Goal: Find specific page/section: Find specific page/section

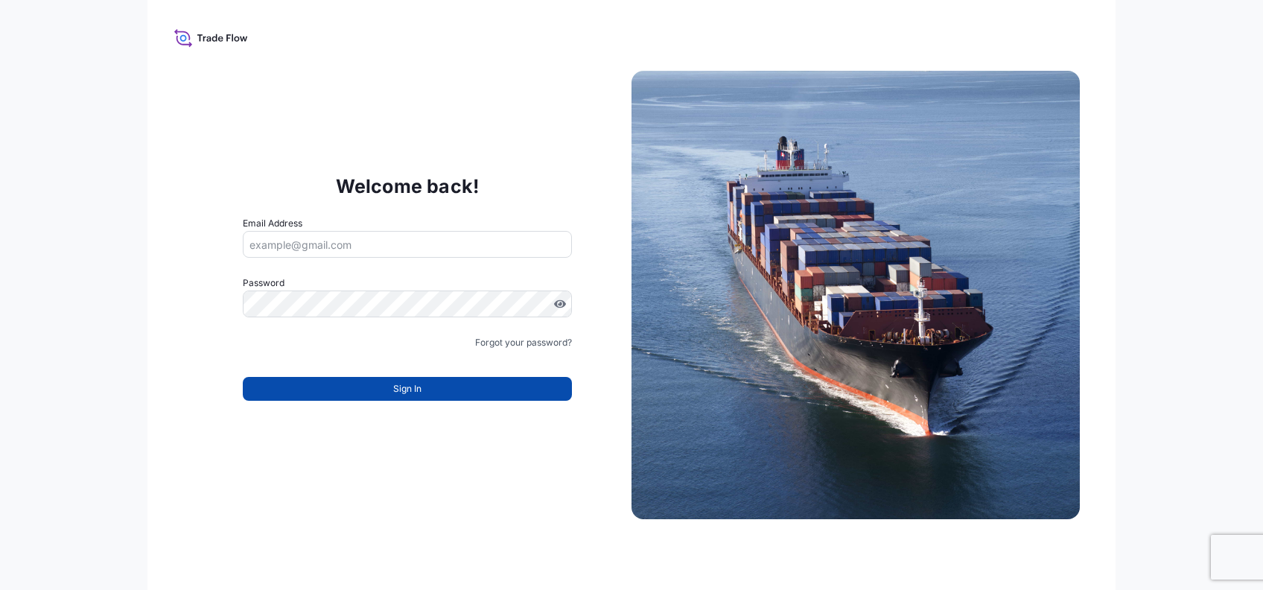
type input "[PERSON_NAME][EMAIL_ADDRESS][PERSON_NAME][DOMAIN_NAME]"
click at [408, 395] on span "Sign In" at bounding box center [407, 388] width 28 height 15
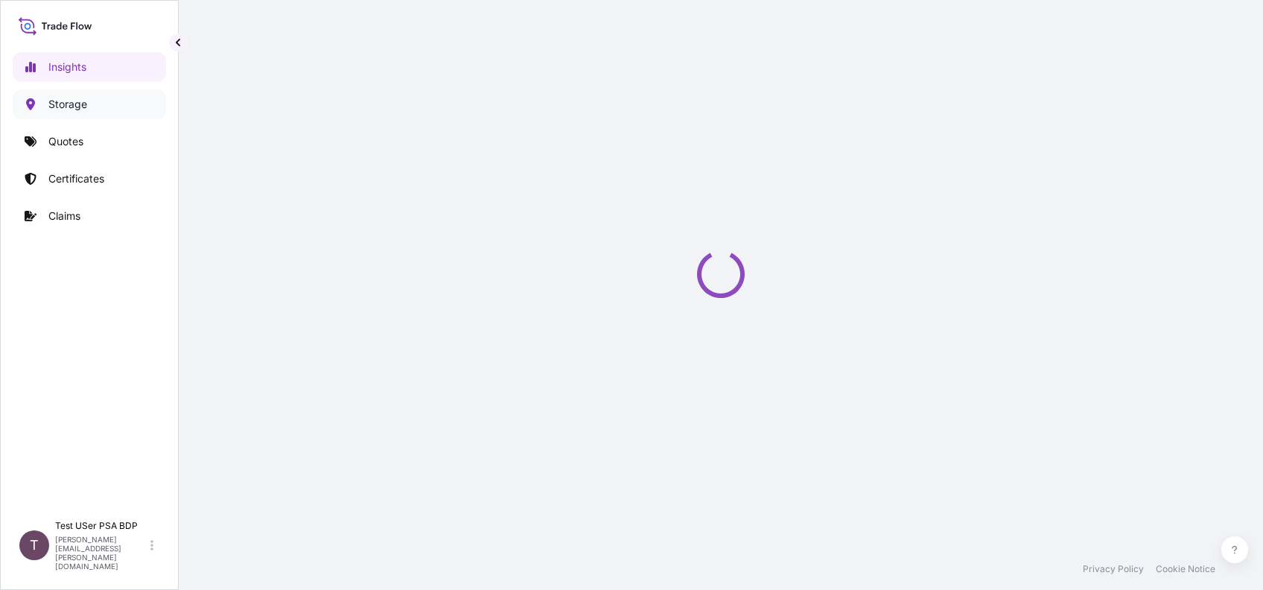
click at [84, 109] on p "Storage" at bounding box center [67, 104] width 39 height 15
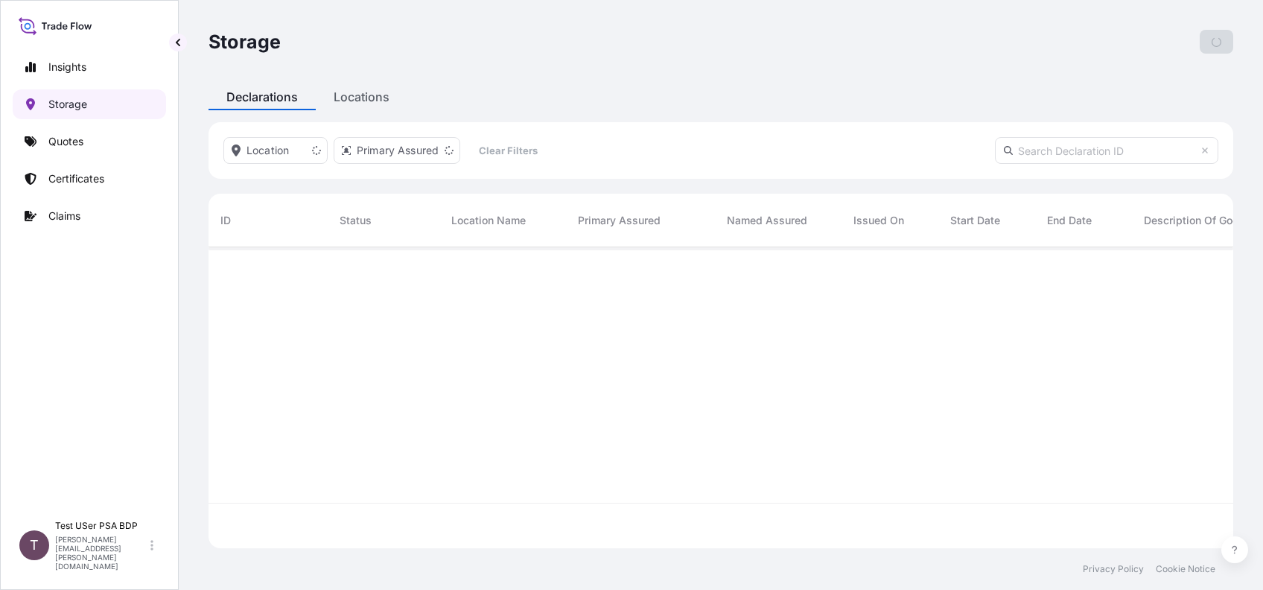
scroll to position [293, 1009]
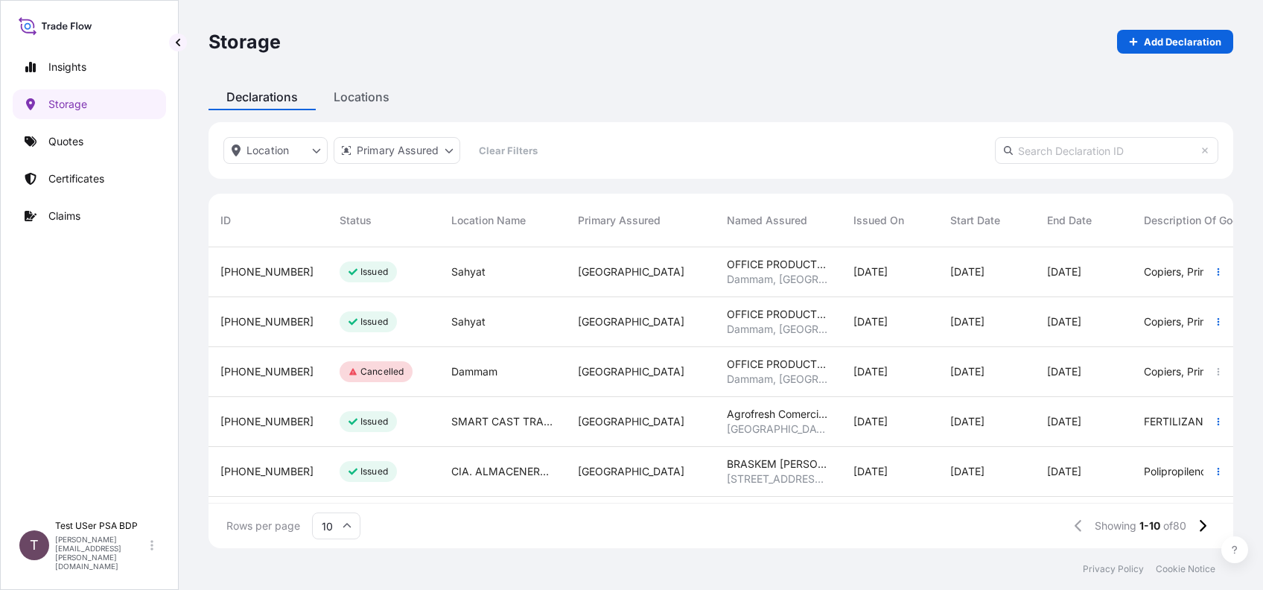
click at [246, 267] on span "[PHONE_NUMBER]" at bounding box center [266, 271] width 93 height 15
click at [278, 272] on span "[PHONE_NUMBER]" at bounding box center [266, 271] width 93 height 15
click at [278, 324] on span "[PHONE_NUMBER]" at bounding box center [266, 321] width 93 height 15
click at [1206, 274] on button "button" at bounding box center [1218, 272] width 24 height 24
click at [842, 77] on div "Storage Add Declaration" at bounding box center [720, 41] width 1024 height 83
